Goal: Task Accomplishment & Management: Use online tool/utility

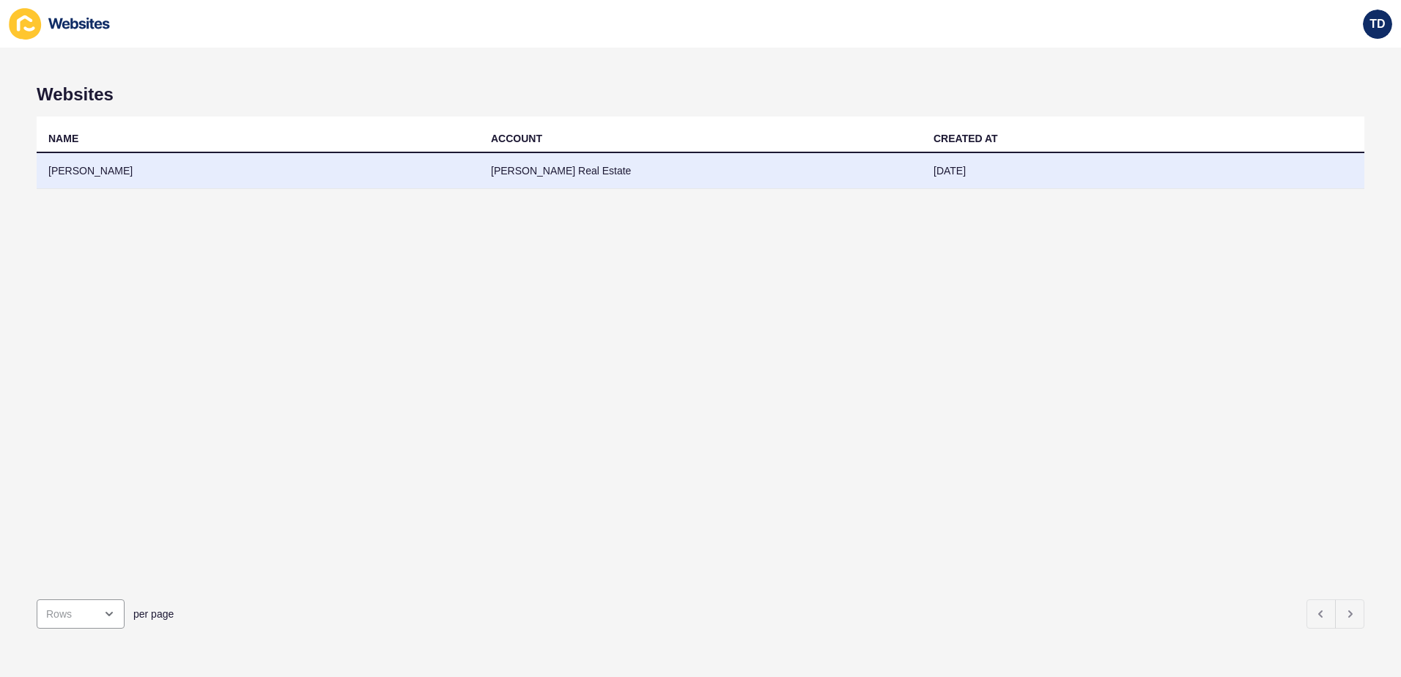
click at [164, 162] on td "[PERSON_NAME]" at bounding box center [258, 171] width 442 height 36
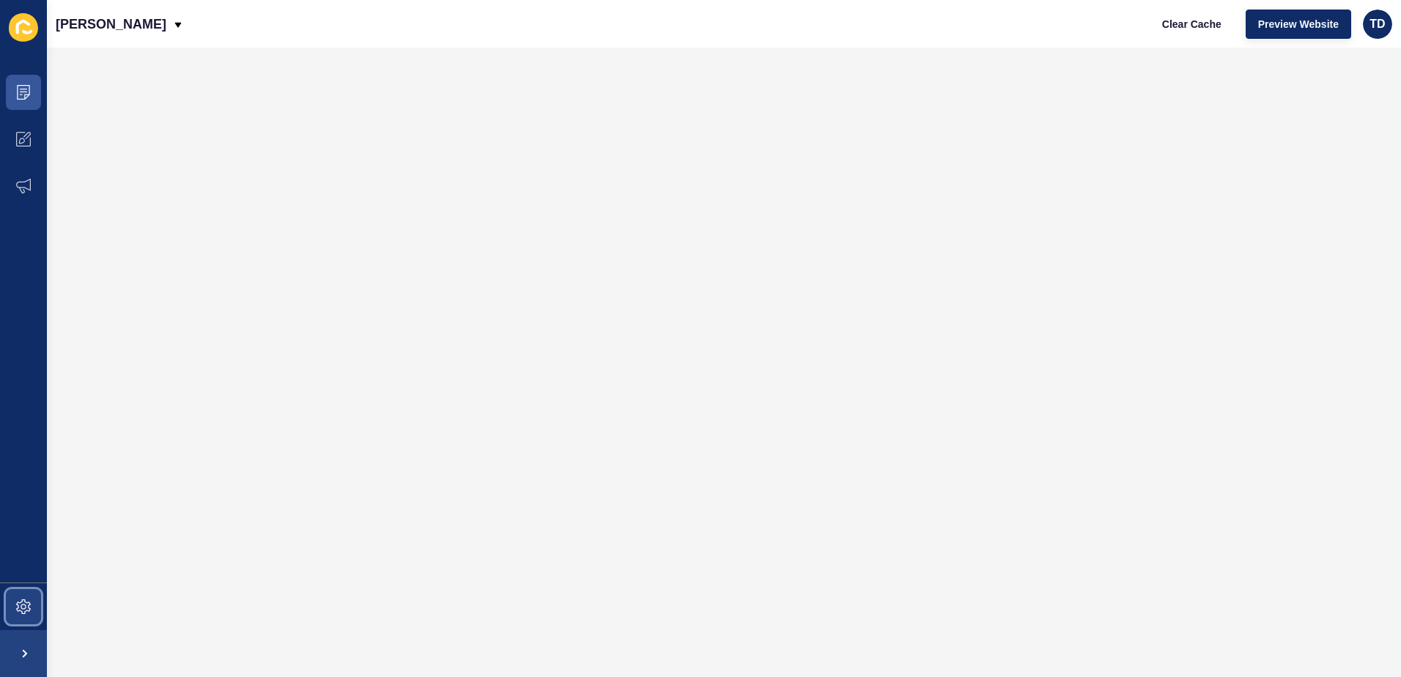
click at [26, 606] on icon at bounding box center [24, 607] width 6 height 6
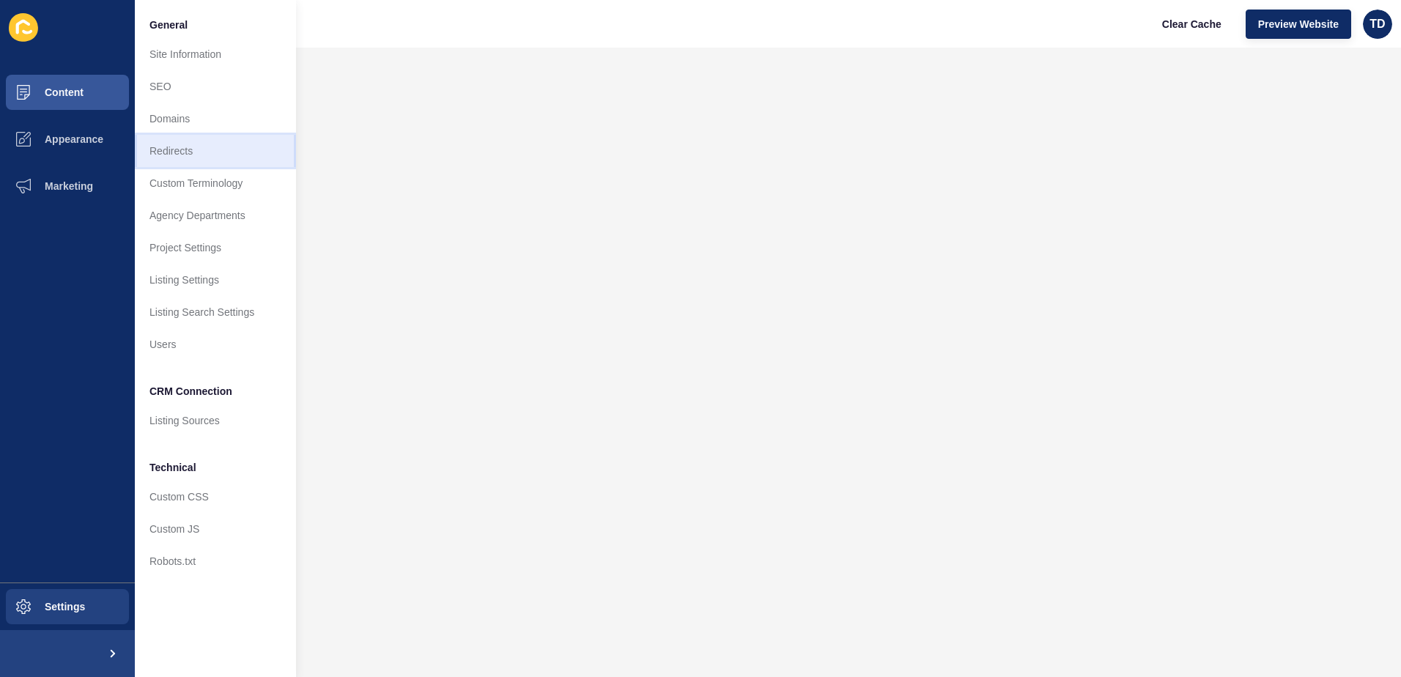
click at [214, 157] on link "Redirects" at bounding box center [215, 151] width 161 height 32
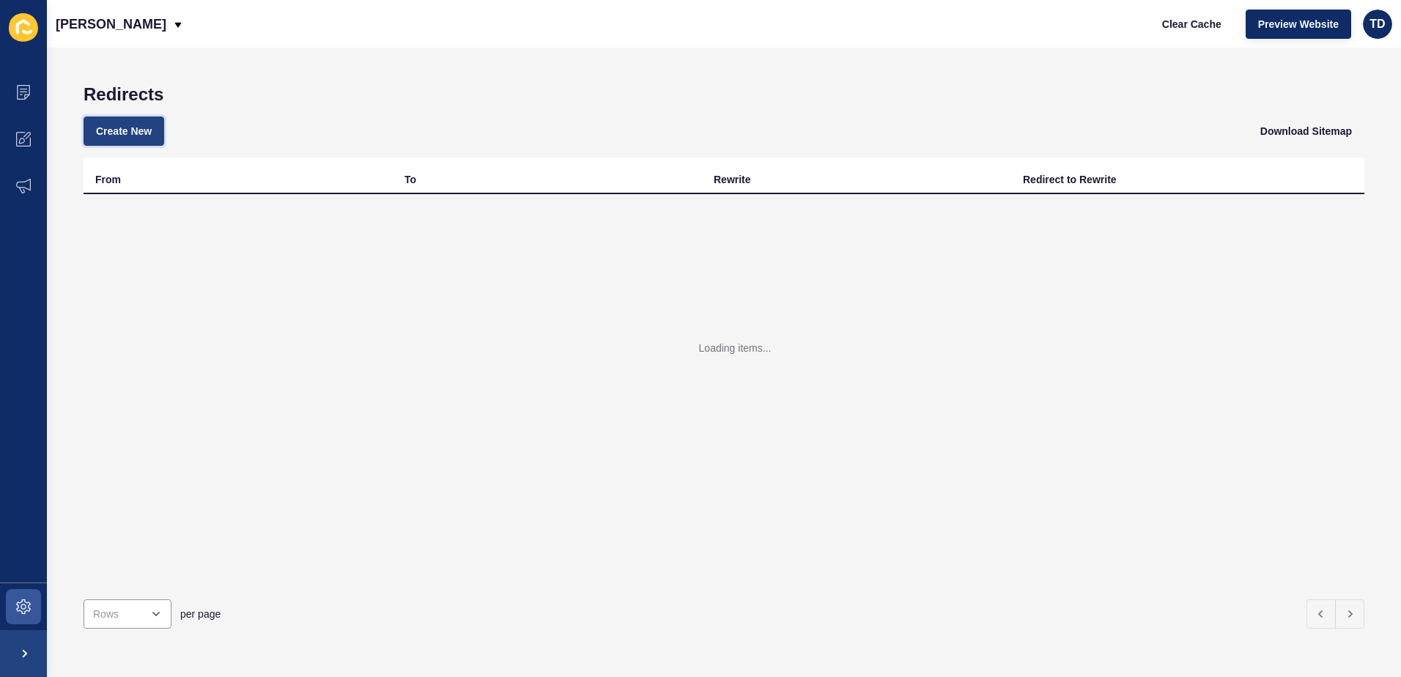
click at [137, 127] on span "Create New" at bounding box center [124, 131] width 56 height 15
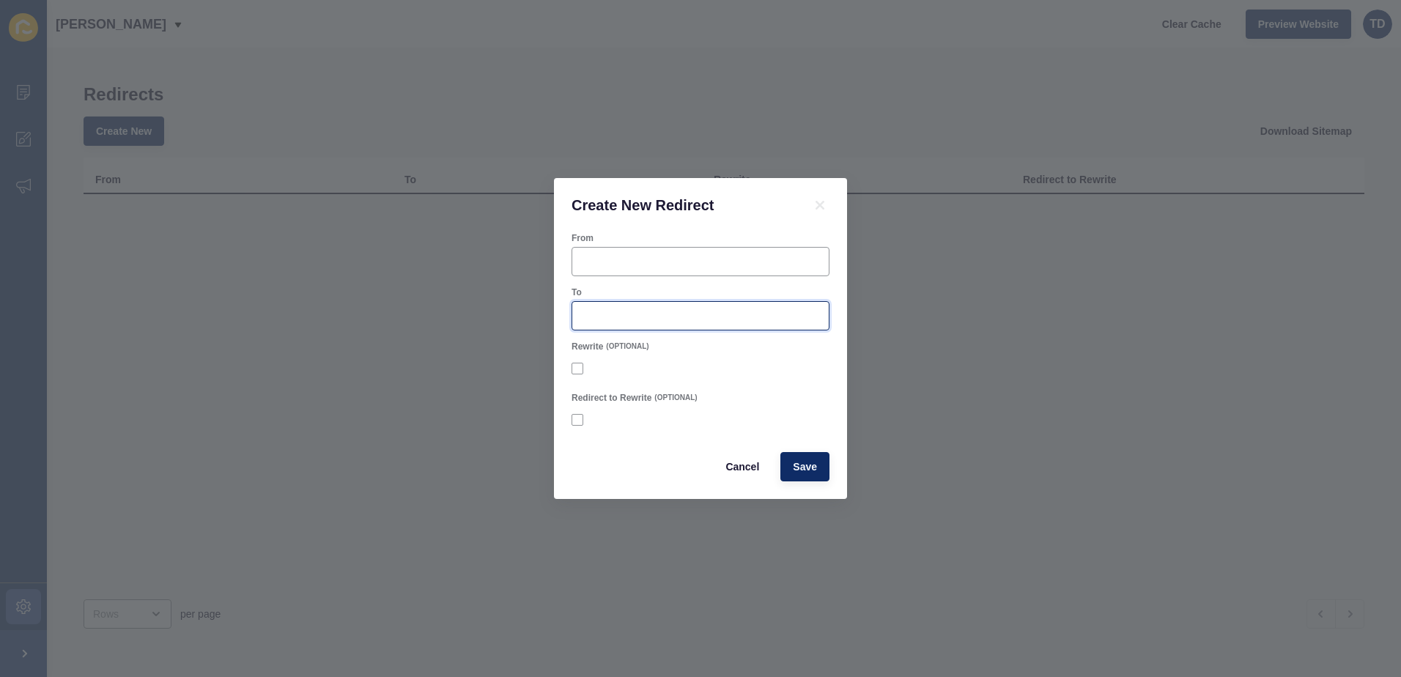
click at [664, 314] on input "To" at bounding box center [700, 315] width 239 height 15
paste input "/listings/residential_sale-R2-4675347-[GEOGRAPHIC_DATA]"
type input "/listings/residential_sale-R2-4675347-[GEOGRAPHIC_DATA]"
click at [634, 252] on div at bounding box center [700, 261] width 258 height 29
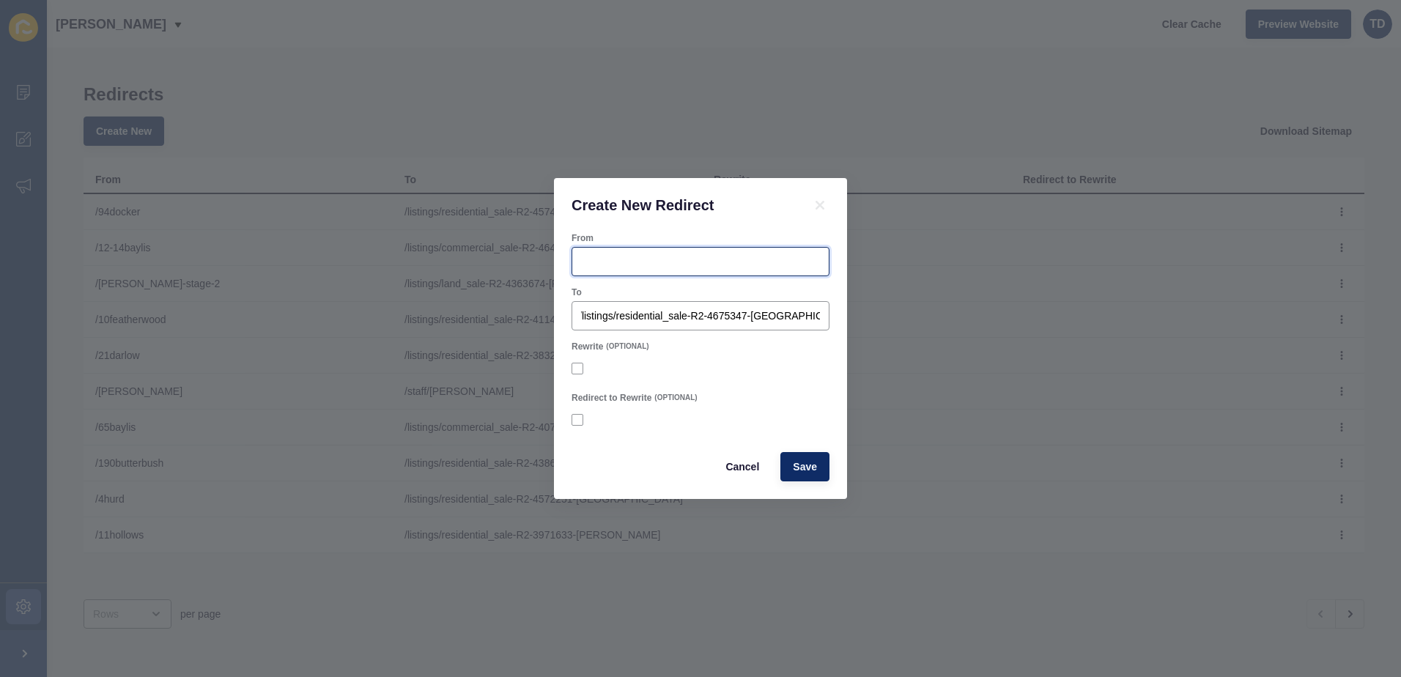
scroll to position [0, 0]
type input "/44featherwood"
drag, startPoint x: 621, startPoint y: 264, endPoint x: 604, endPoint y: 264, distance: 17.6
click at [604, 264] on input "/44featherwood" at bounding box center [700, 261] width 239 height 15
click at [804, 464] on span "Save" at bounding box center [805, 466] width 24 height 15
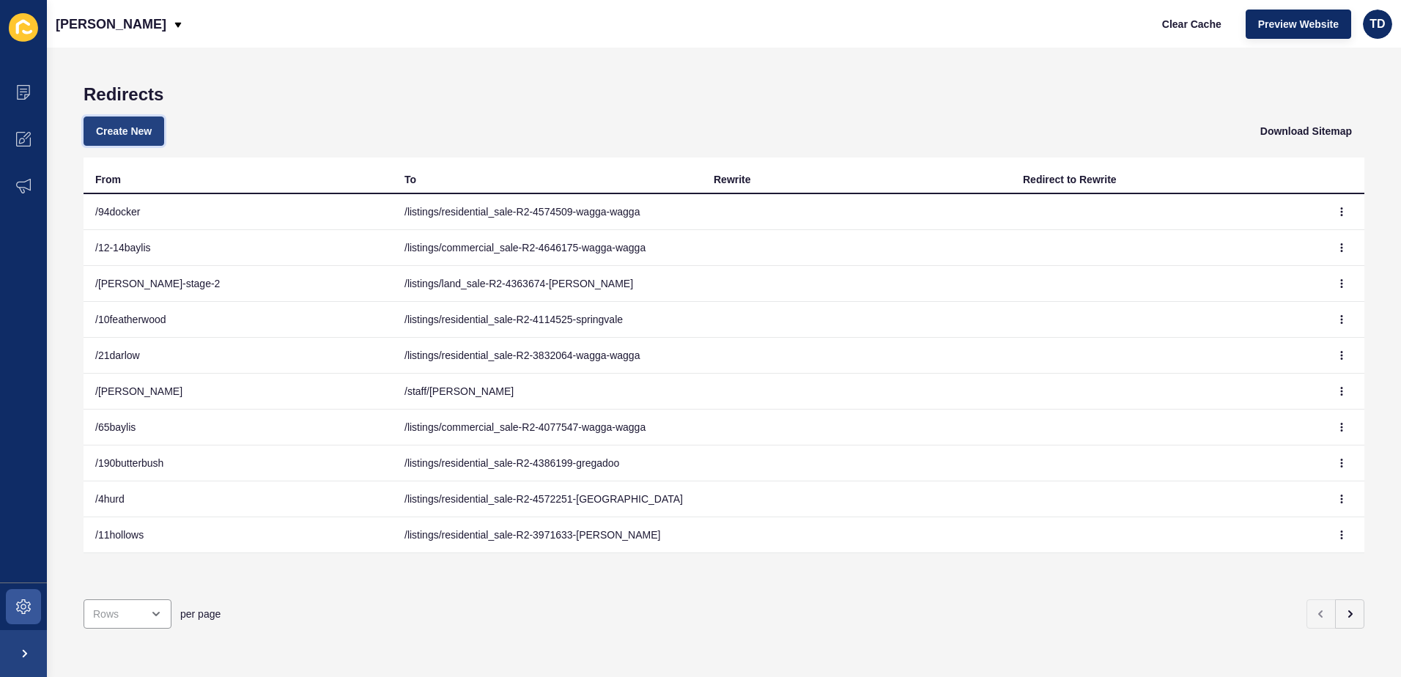
click at [163, 126] on button "Create New" at bounding box center [124, 130] width 81 height 29
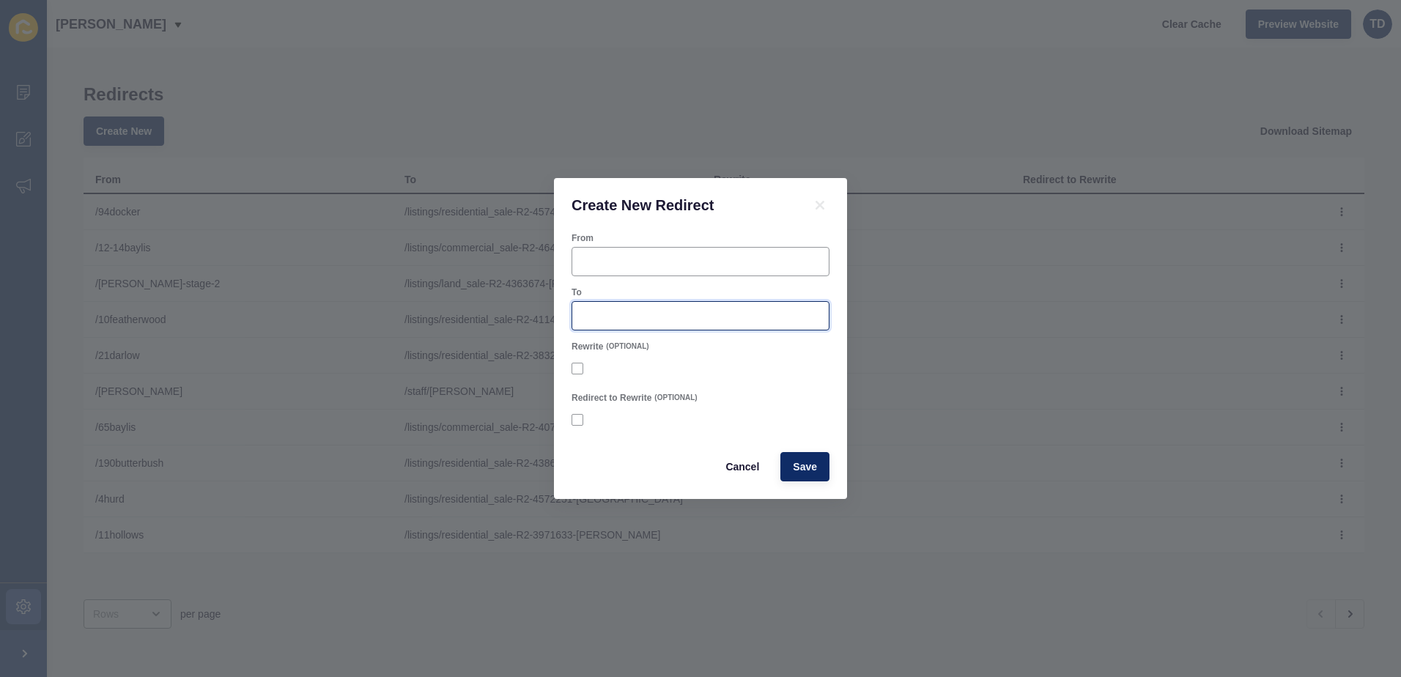
click at [676, 308] on input "To" at bounding box center [700, 315] width 239 height 15
paste input "/listings/residential_sale-R2-4634303-wagga-wagga"
type input "/listings/residential_sale-R2-4634303-wagga-wagga"
click at [671, 245] on div "From" at bounding box center [700, 254] width 261 height 47
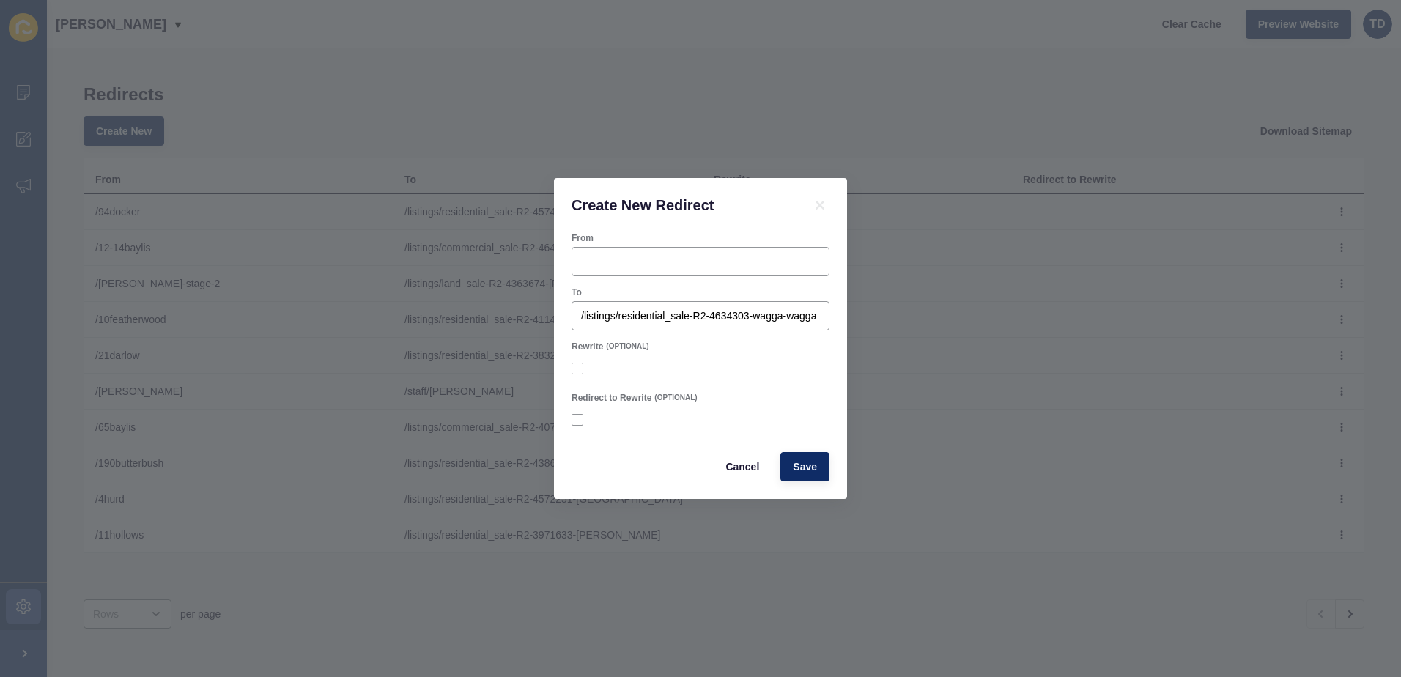
scroll to position [0, 0]
click at [664, 263] on input "From" at bounding box center [700, 261] width 239 height 15
type input "/97crampton"
click at [804, 476] on button "Save" at bounding box center [804, 466] width 49 height 29
click at [808, 467] on span "Save" at bounding box center [805, 466] width 24 height 15
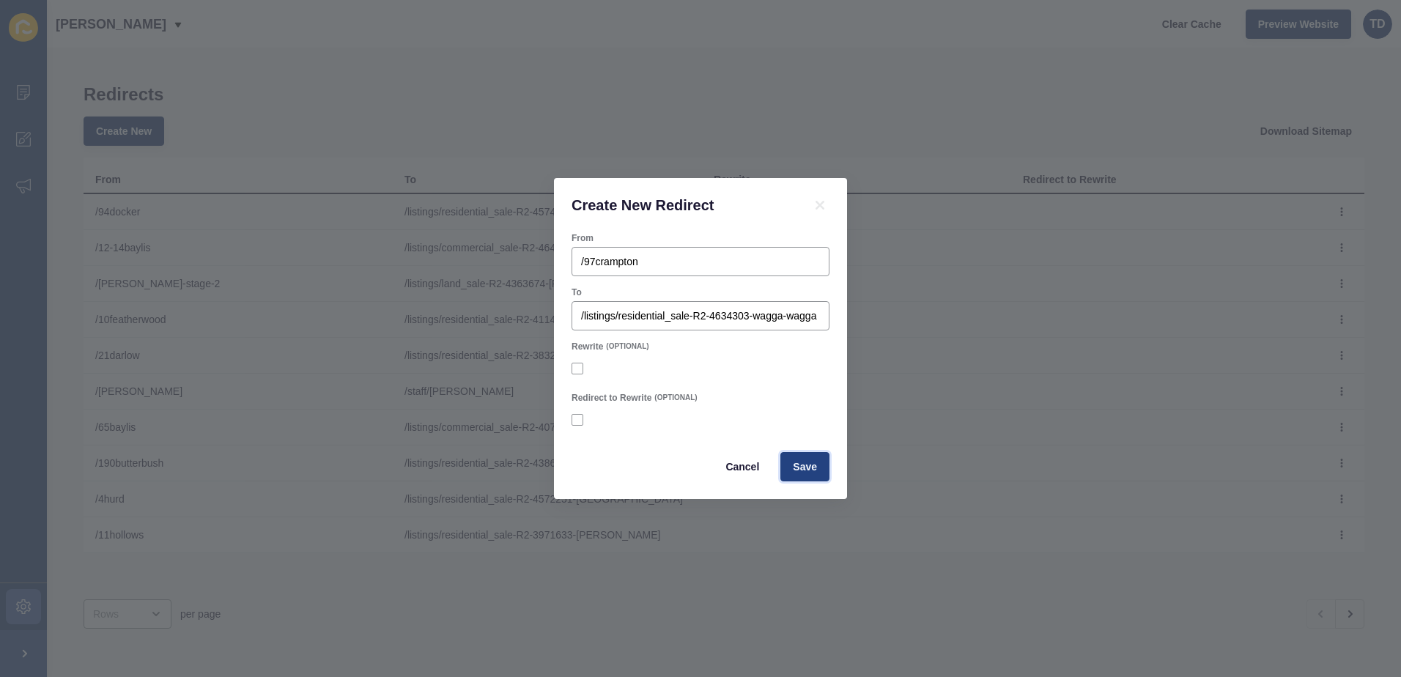
click at [808, 467] on span "Save" at bounding box center [805, 466] width 24 height 15
click at [820, 204] on icon at bounding box center [819, 205] width 9 height 9
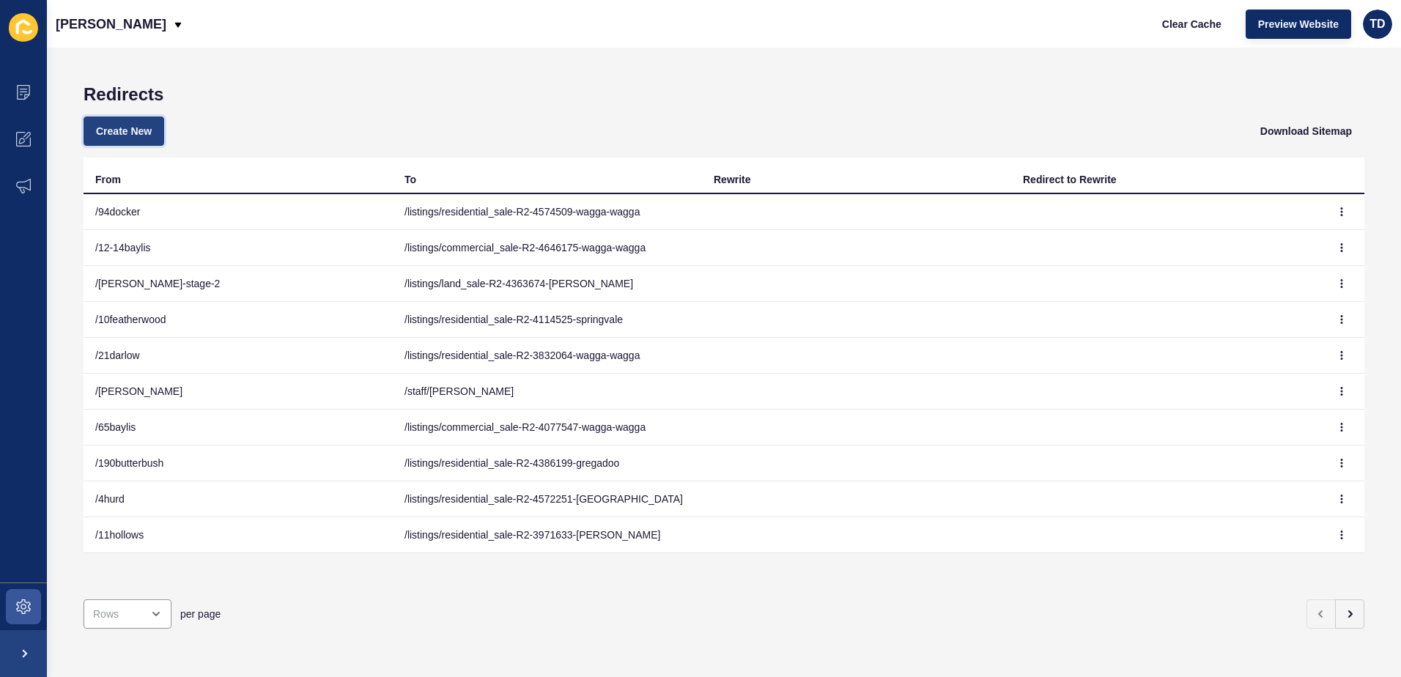
click at [146, 118] on button "Create New" at bounding box center [124, 130] width 81 height 29
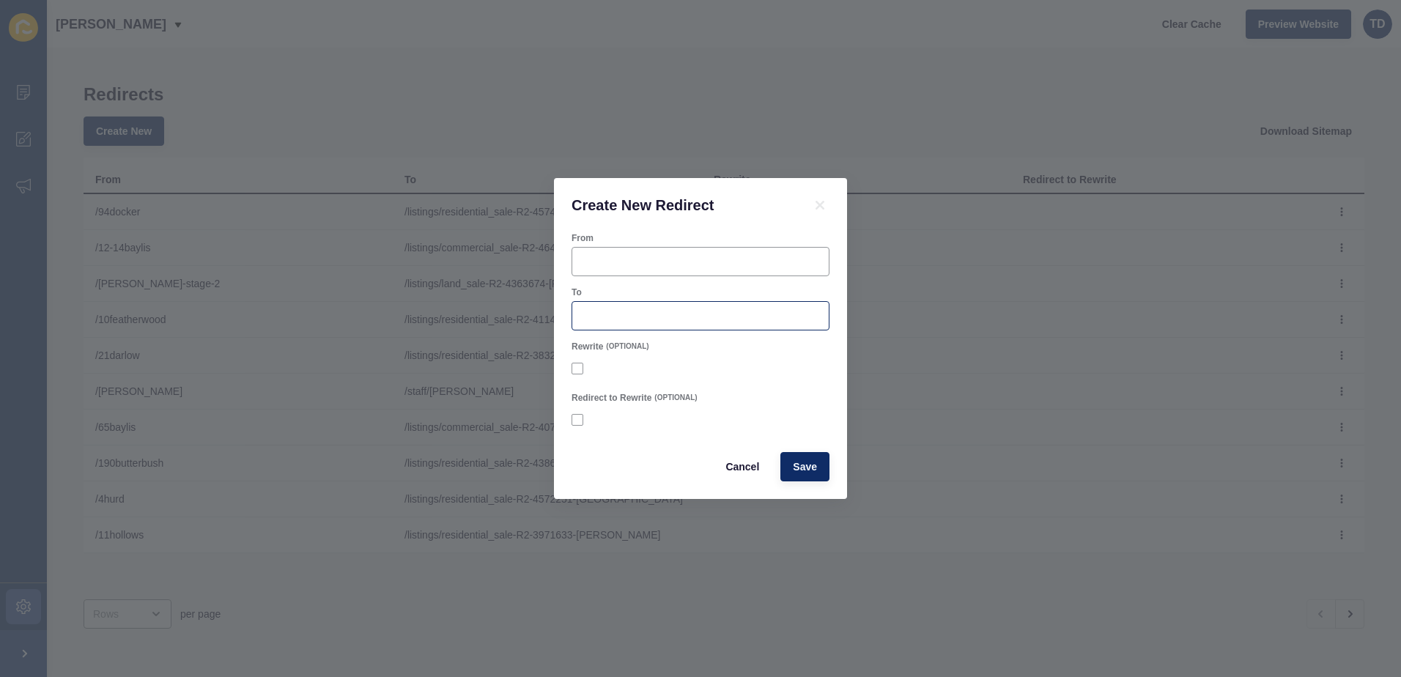
click at [676, 324] on div at bounding box center [700, 315] width 258 height 29
paste input "/listings/residential_sale-R2-4687232-mount-austin"
type input "/listings/residential_sale-R2-4687232-mount-austin"
click at [620, 264] on input "From" at bounding box center [700, 261] width 239 height 15
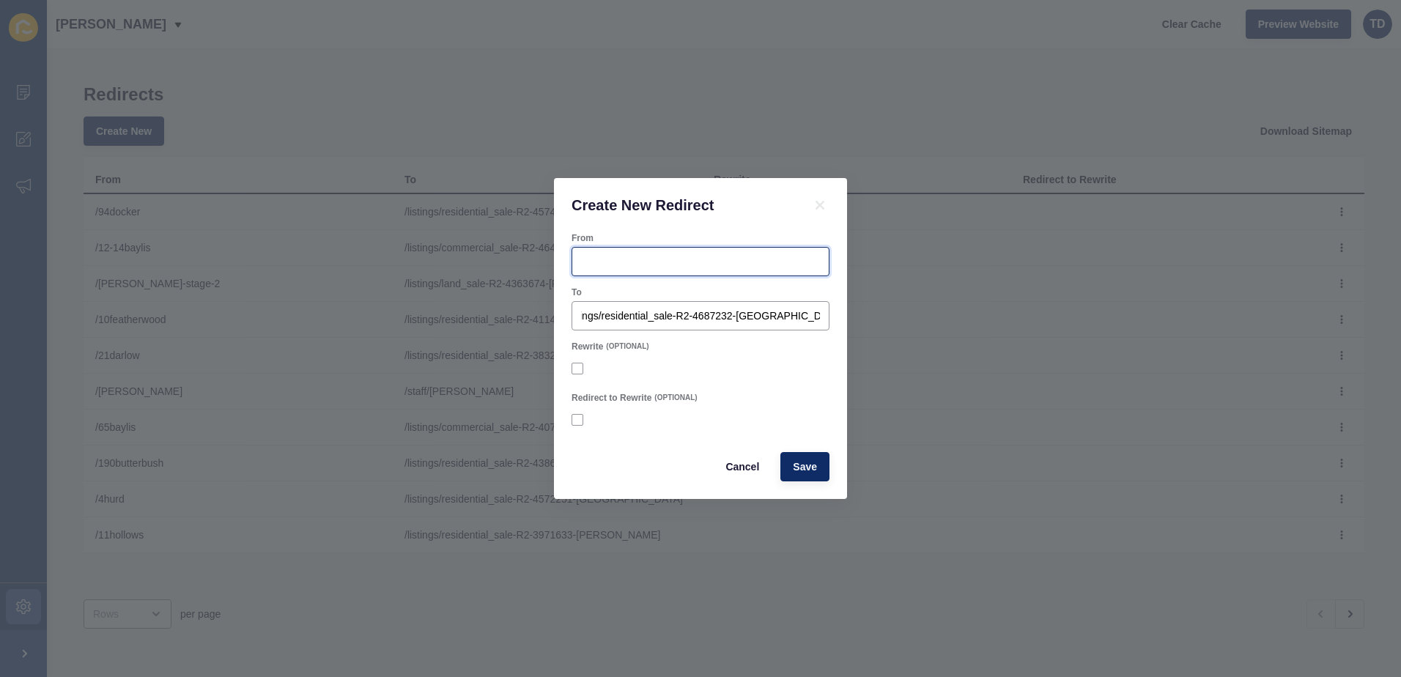
scroll to position [0, 0]
paste input "ondon"
type input "/24condon"
click at [804, 466] on span "Save" at bounding box center [805, 466] width 24 height 15
